Goal: Find specific page/section: Find specific page/section

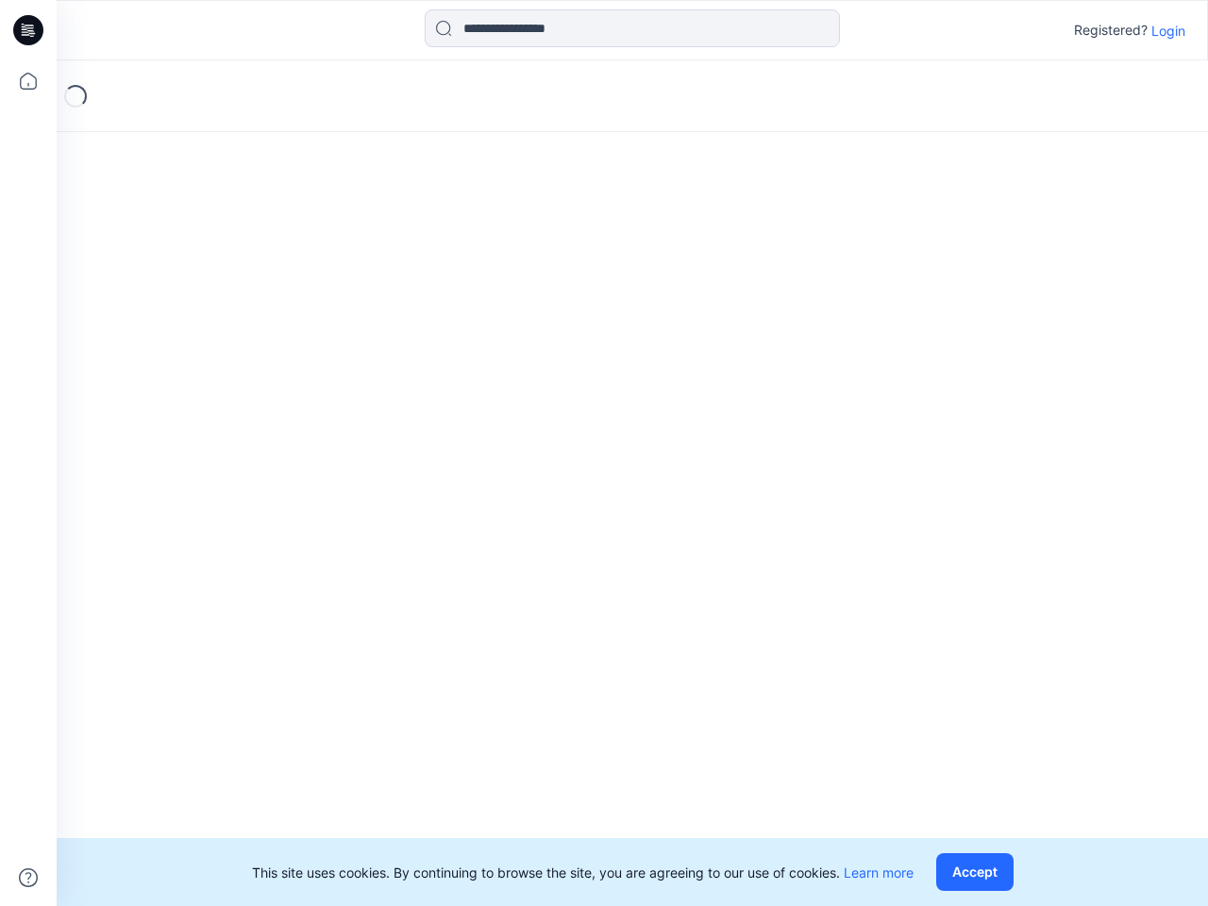
click at [604, 453] on div "Loading..." at bounding box center [632, 483] width 1151 height 846
click at [29, 30] on icon at bounding box center [31, 30] width 8 height 1
click at [28, 81] on icon at bounding box center [29, 81] width 42 height 42
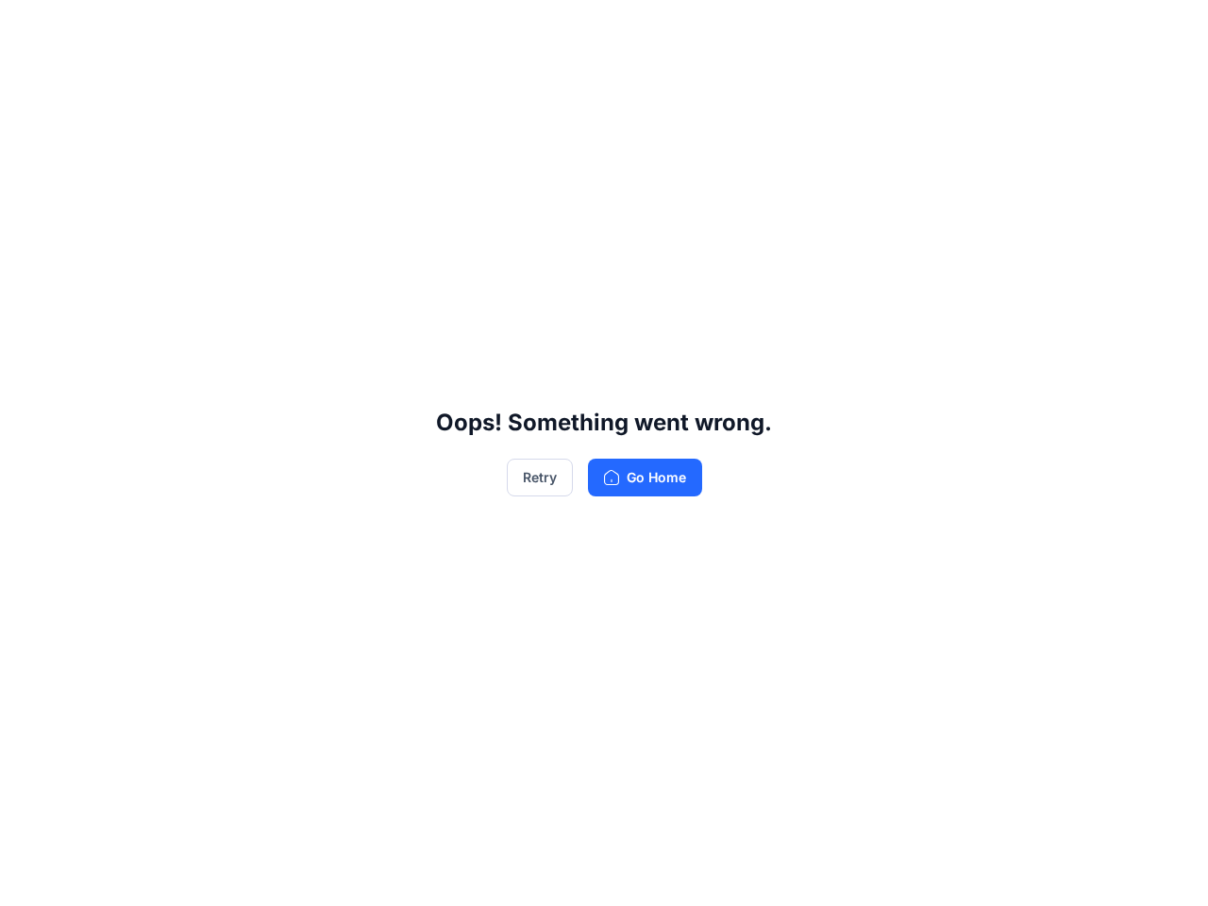
click at [28, 878] on div "Oops! Something went wrong. Retry Go Home" at bounding box center [604, 453] width 1208 height 906
click at [632, 28] on div "Oops! Something went wrong. Retry Go Home" at bounding box center [604, 453] width 1208 height 906
click at [1168, 30] on div "Oops! Something went wrong. Retry Go Home" at bounding box center [604, 453] width 1208 height 906
click at [979, 872] on div "Oops! Something went wrong. Retry Go Home" at bounding box center [604, 453] width 1208 height 906
